Goal: Task Accomplishment & Management: Manage account settings

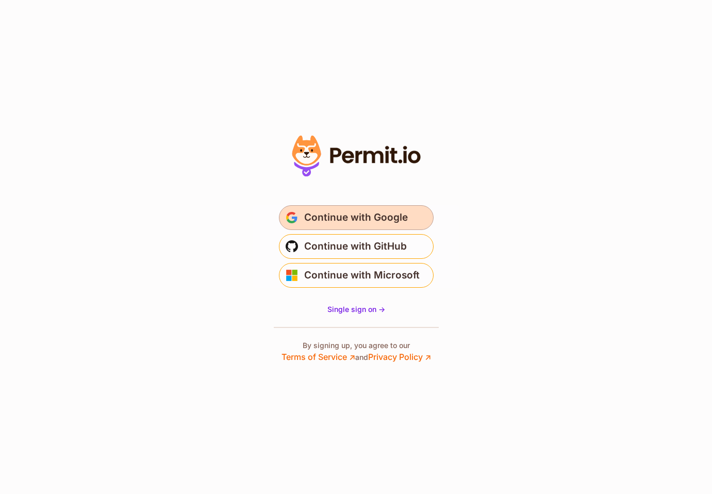
click at [346, 218] on span "Continue with Google" at bounding box center [356, 217] width 104 height 16
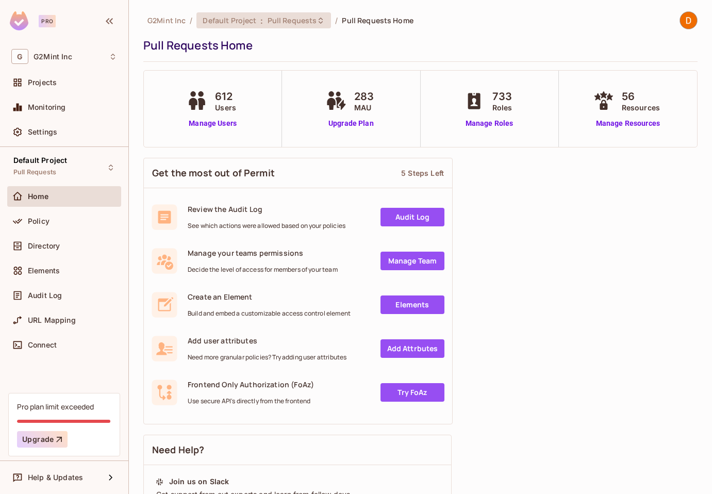
click at [239, 21] on span "Default Project" at bounding box center [230, 20] width 54 height 10
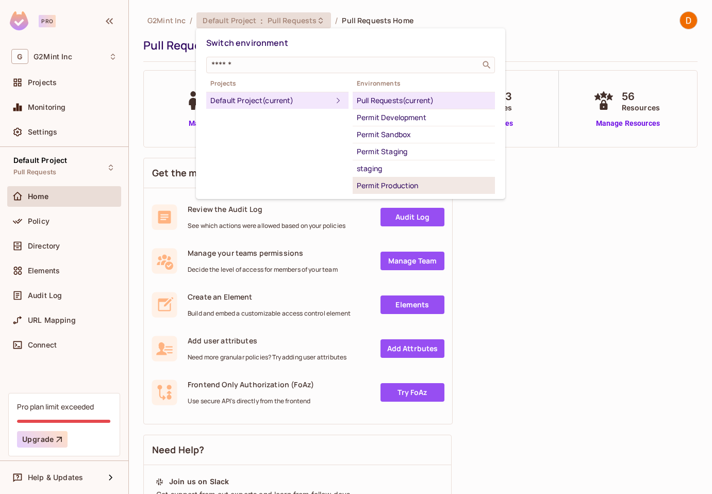
click at [390, 187] on div "Permit Production" at bounding box center [424, 185] width 134 height 12
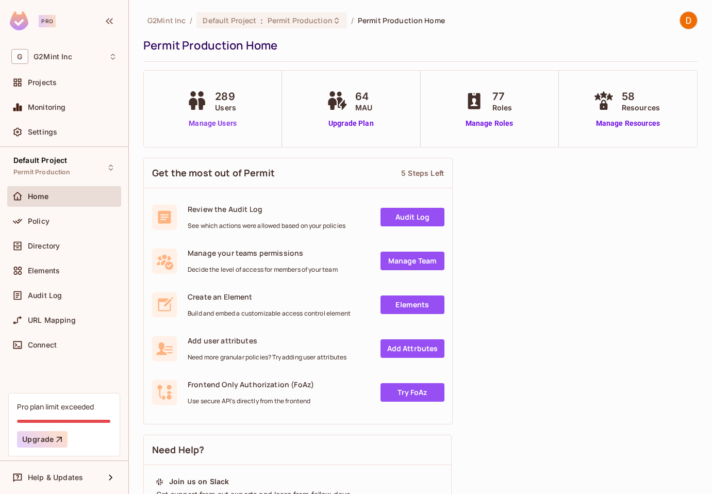
click at [214, 124] on link "Manage Users" at bounding box center [212, 123] width 57 height 11
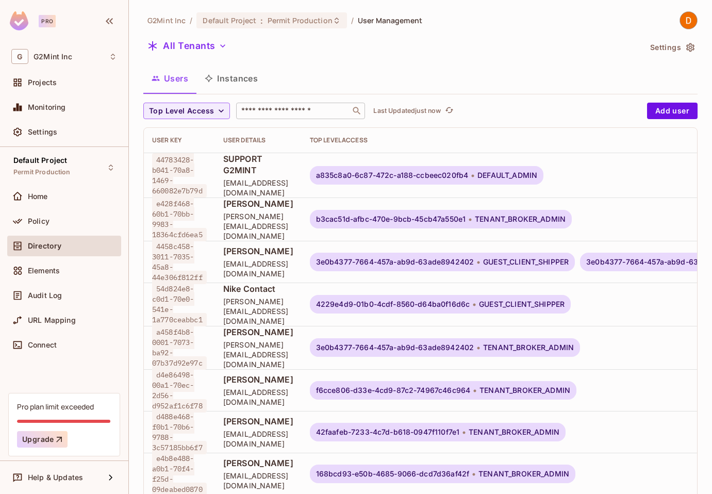
click at [298, 108] on input "text" at bounding box center [293, 111] width 108 height 10
paste input "**********"
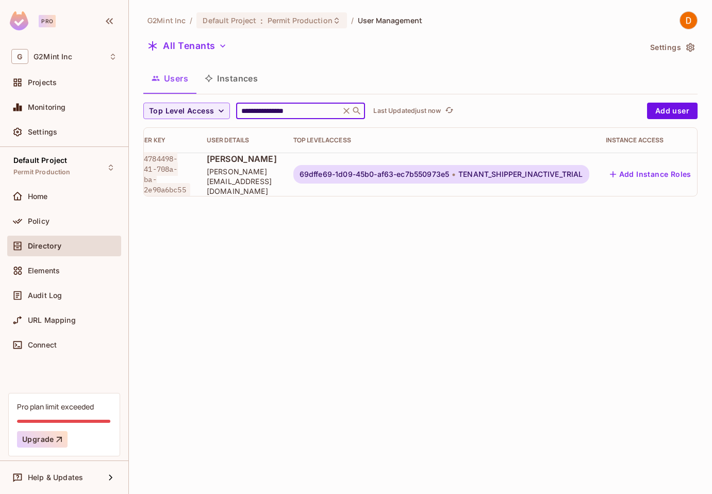
scroll to position [0, 68]
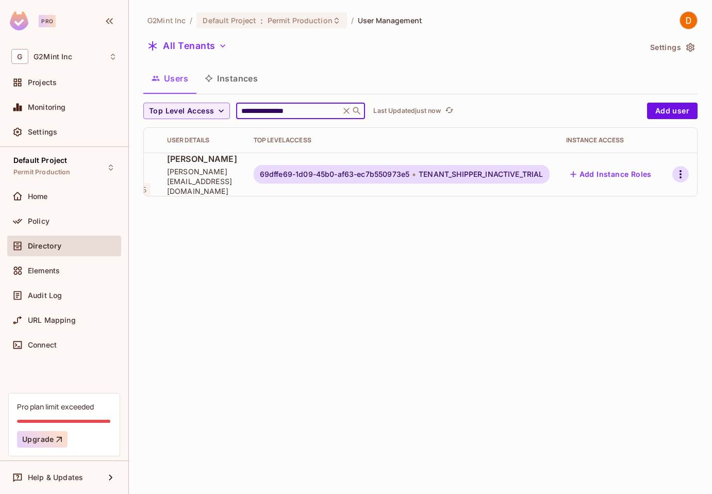
click at [674, 170] on icon "button" at bounding box center [680, 174] width 12 height 12
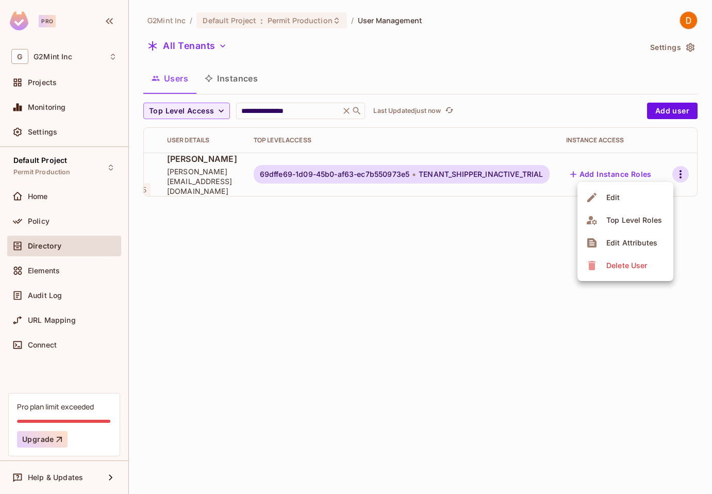
click at [633, 195] on li "Edit" at bounding box center [625, 197] width 96 height 23
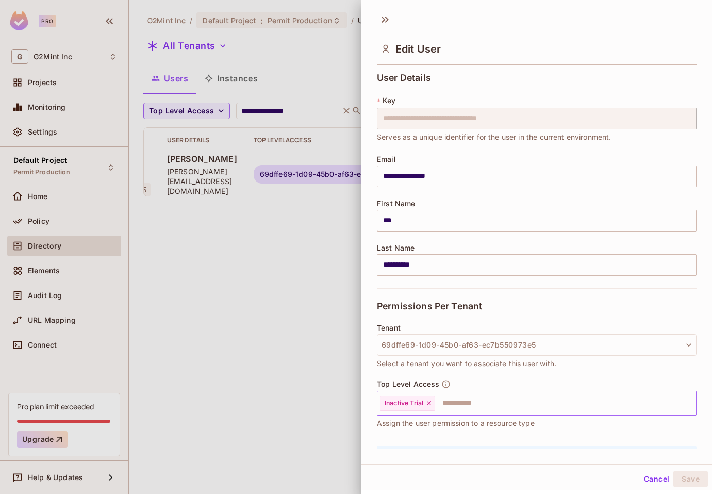
click at [432, 401] on icon at bounding box center [428, 402] width 7 height 7
click at [454, 404] on input "text" at bounding box center [527, 403] width 297 height 21
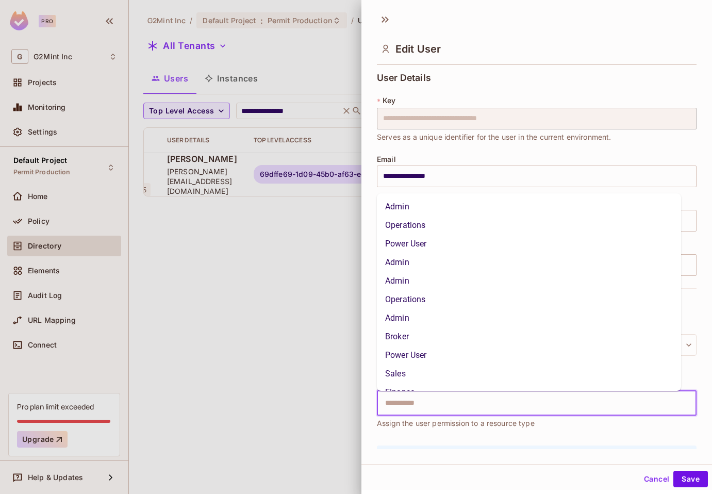
click at [467, 277] on li "Admin" at bounding box center [529, 281] width 304 height 19
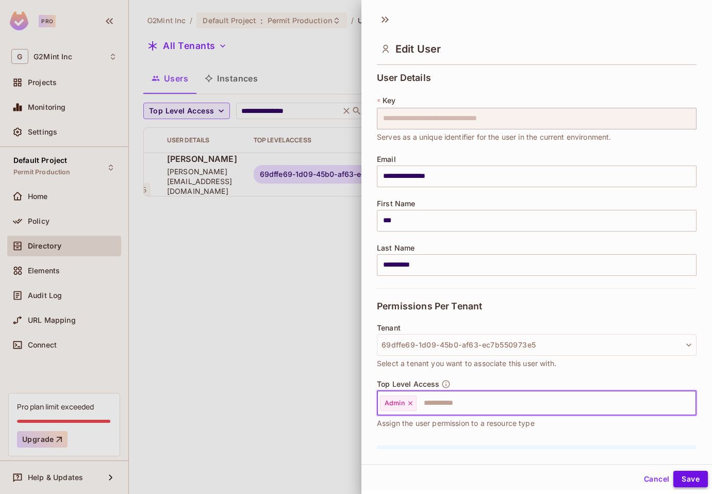
click at [683, 478] on button "Save" at bounding box center [690, 479] width 35 height 16
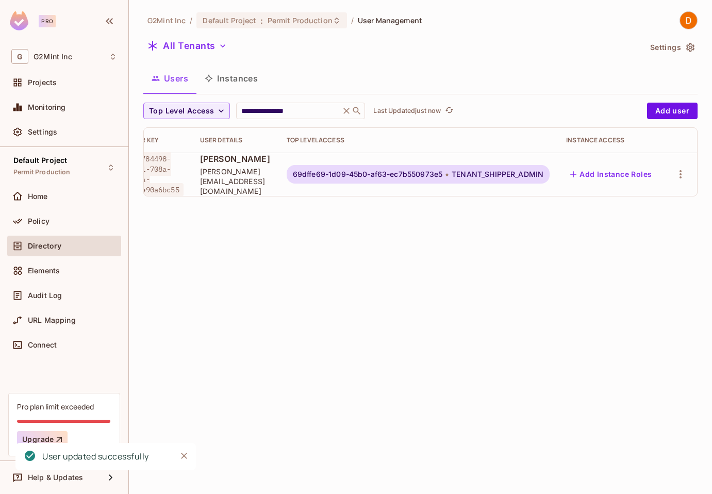
scroll to position [0, 34]
drag, startPoint x: 258, startPoint y: 105, endPoint x: 262, endPoint y: 109, distance: 5.8
click at [262, 109] on div "**********" at bounding box center [300, 111] width 129 height 16
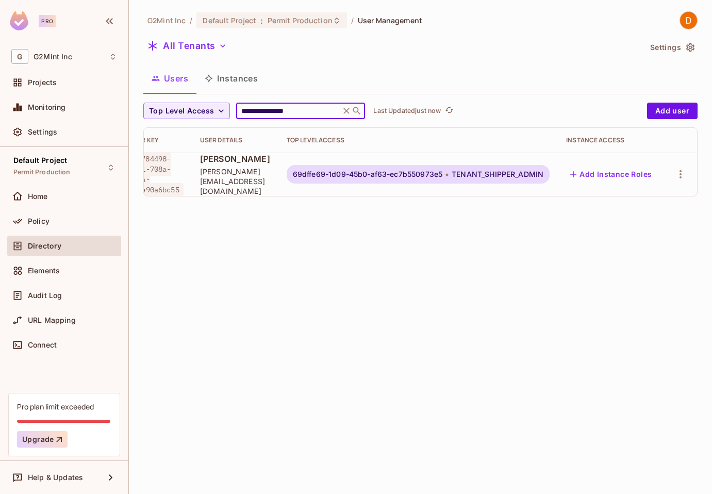
drag, startPoint x: 260, startPoint y: 109, endPoint x: 266, endPoint y: 110, distance: 5.8
click at [265, 110] on input "**********" at bounding box center [288, 111] width 98 height 10
paste input "*********"
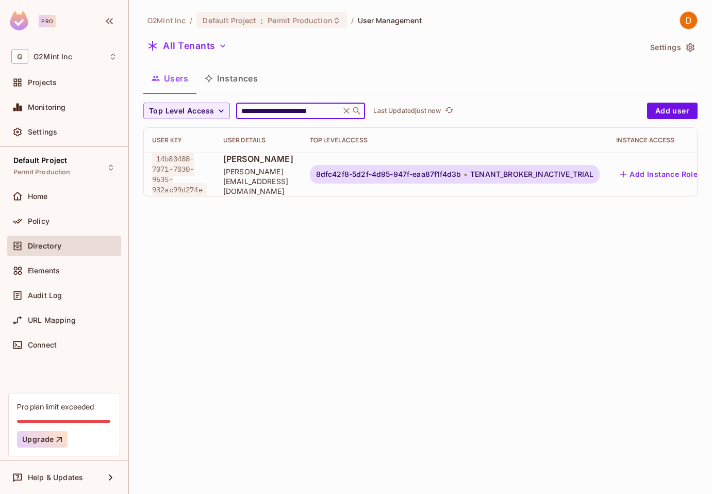
scroll to position [0, 100]
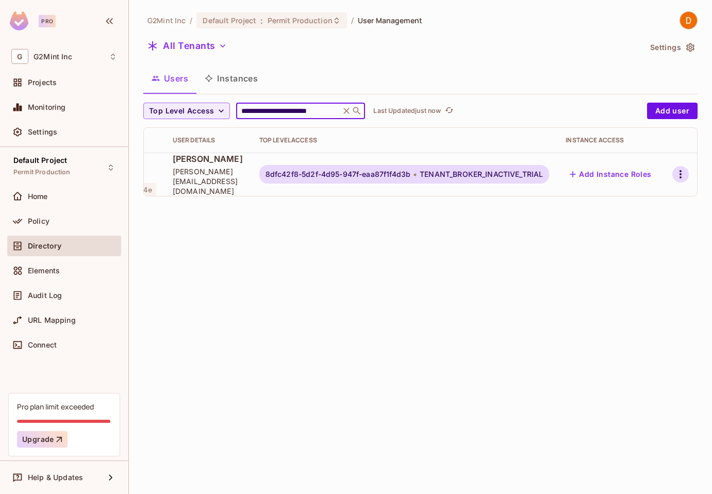
type input "**********"
click at [675, 172] on icon "button" at bounding box center [680, 174] width 12 height 12
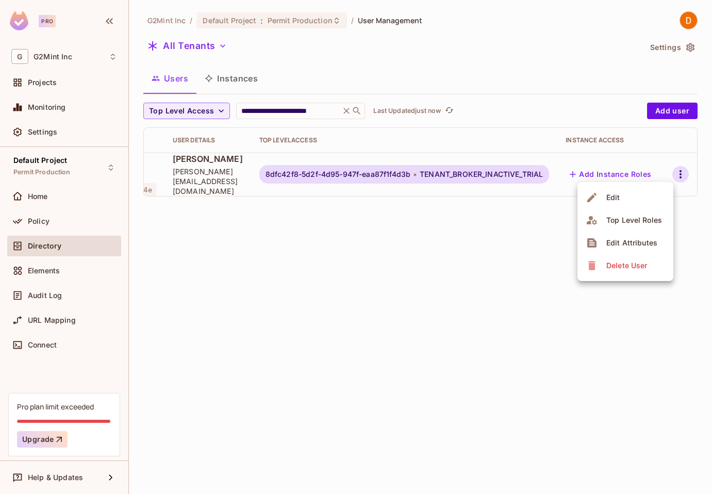
click at [640, 194] on li "Edit" at bounding box center [625, 197] width 96 height 23
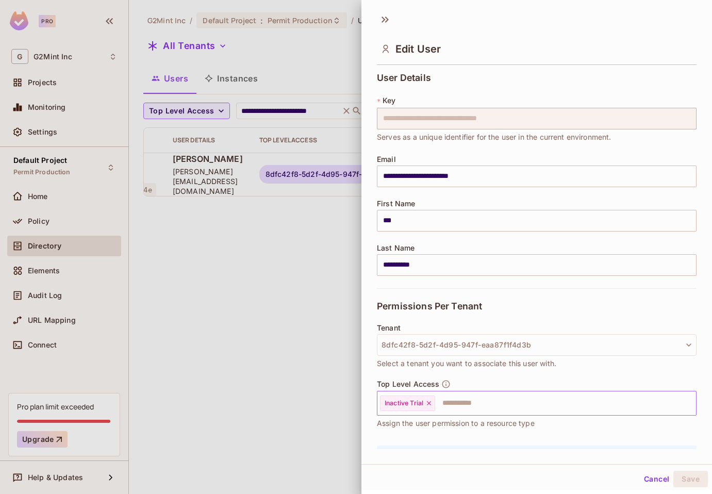
click at [432, 401] on icon at bounding box center [428, 402] width 7 height 7
click at [473, 407] on input "text" at bounding box center [527, 403] width 297 height 21
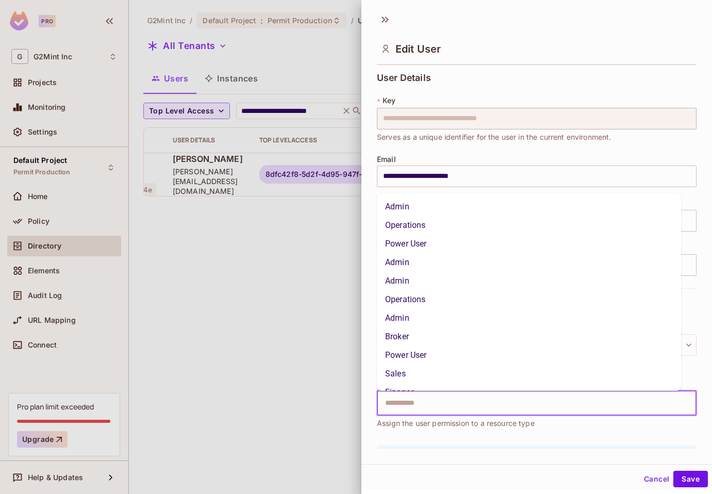
click at [501, 259] on li "Admin" at bounding box center [529, 262] width 304 height 19
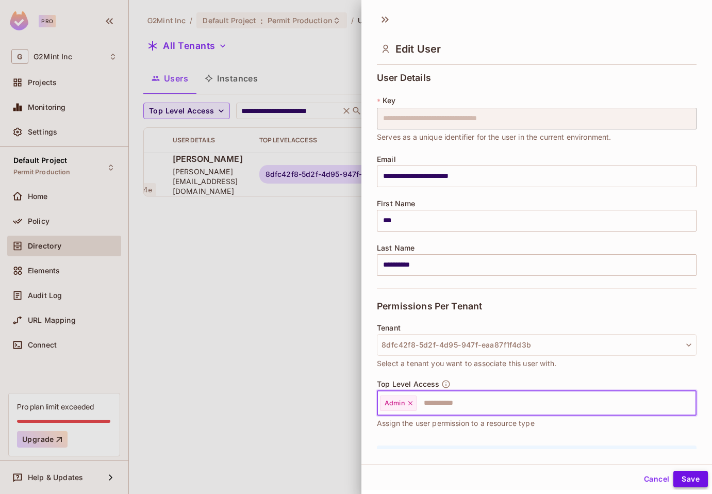
click at [690, 478] on button "Save" at bounding box center [690, 479] width 35 height 16
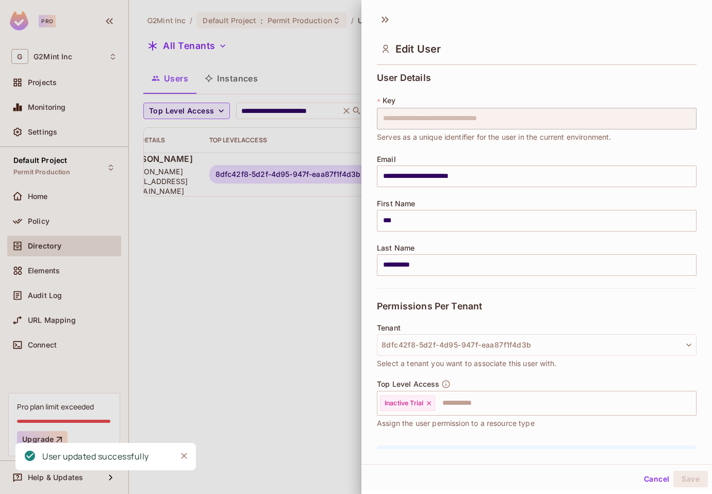
scroll to position [0, 66]
